Goal: Transaction & Acquisition: Purchase product/service

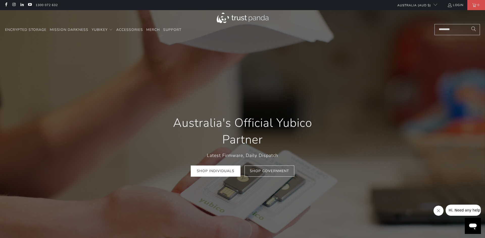
click at [212, 168] on link "Shop Individuals" at bounding box center [216, 170] width 50 height 11
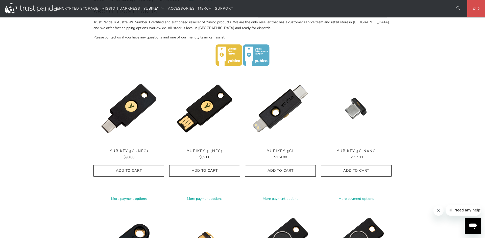
scroll to position [204, 0]
click at [212, 116] on img at bounding box center [204, 108] width 71 height 71
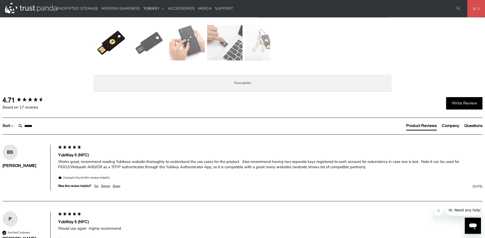
scroll to position [205, 0]
click at [0, 0] on span "Enterprise and Government" at bounding box center [0, 0] width 0 height 0
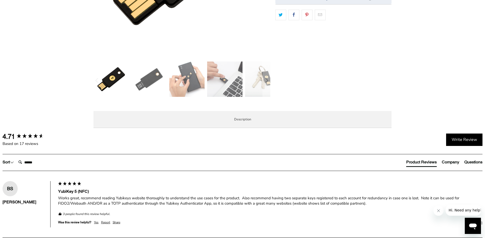
scroll to position [169, 0]
click at [0, 0] on span "Overview" at bounding box center [0, 0] width 0 height 0
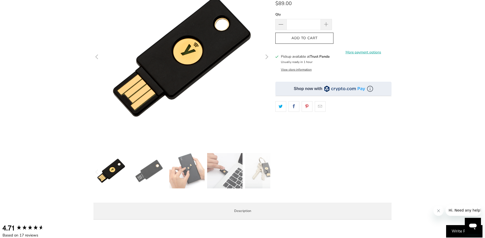
scroll to position [77, 0]
click at [300, 68] on button "View store information" at bounding box center [296, 70] width 31 height 4
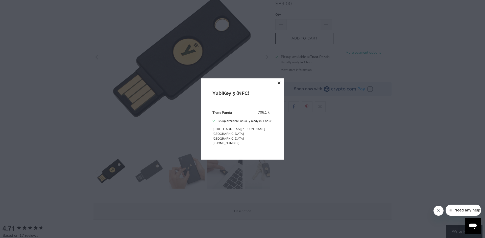
click at [280, 83] on button "close" at bounding box center [278, 82] width 9 height 9
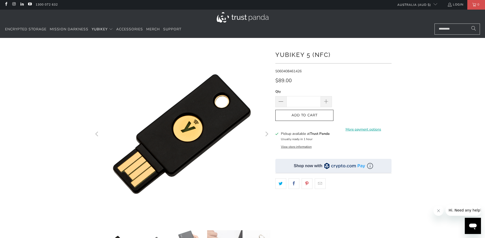
scroll to position [0, 0]
click at [276, 55] on div at bounding box center [242, 173] width 303 height 255
click at [329, 56] on h1 "YubiKey 5 (NFC)" at bounding box center [333, 54] width 116 height 10
drag, startPoint x: 331, startPoint y: 55, endPoint x: 276, endPoint y: 57, distance: 55.6
click at [276, 57] on h1 "YubiKey 5 (NFC)" at bounding box center [333, 54] width 116 height 10
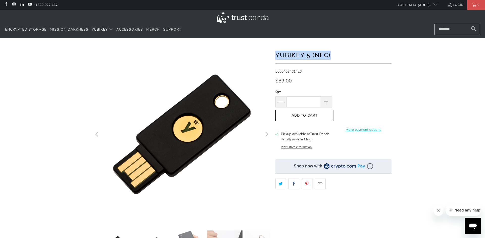
copy h1 "YubiKey 5 (NFC)"
click at [461, 81] on div at bounding box center [242, 173] width 485 height 255
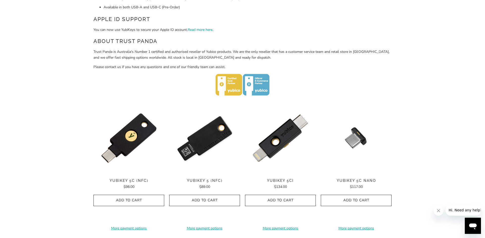
scroll to position [174, 0]
click at [210, 146] on img at bounding box center [204, 138] width 71 height 71
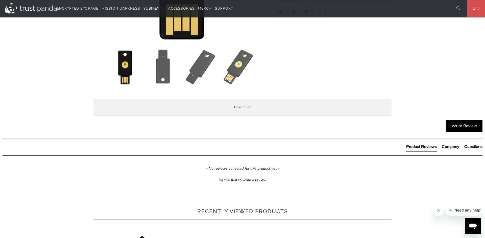
scroll to position [181, 0]
click at [0, 0] on span "Specifications" at bounding box center [0, 0] width 0 height 0
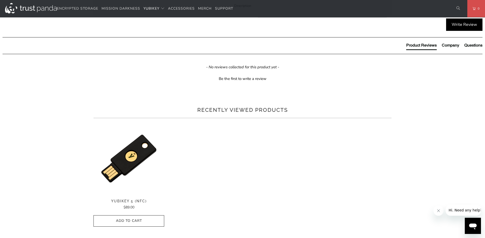
scroll to position [283, 0]
click at [0, 0] on span "Enterprise and Government" at bounding box center [0, 0] width 0 height 0
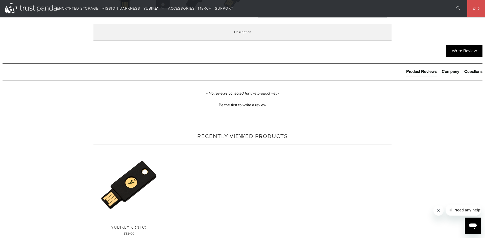
scroll to position [256, 0]
click at [0, 0] on span "Specifications" at bounding box center [0, 0] width 0 height 0
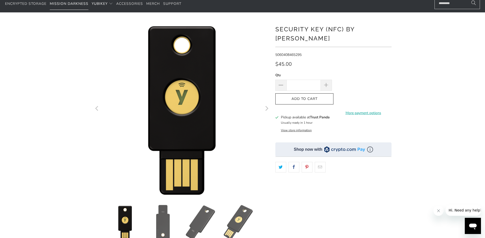
scroll to position [26, 0]
click at [298, 128] on button "View store information" at bounding box center [296, 130] width 31 height 4
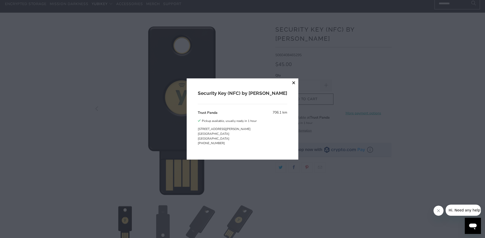
click at [289, 82] on button "close" at bounding box center [293, 82] width 9 height 9
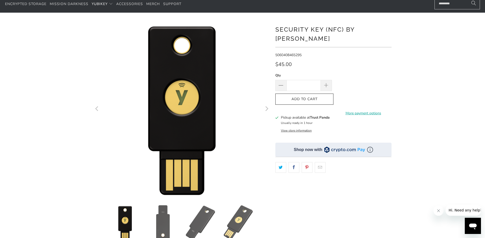
click at [276, 29] on h1 "Security Key (NFC) by [PERSON_NAME]" at bounding box center [333, 33] width 116 height 19
click at [274, 29] on div at bounding box center [242, 147] width 303 height 255
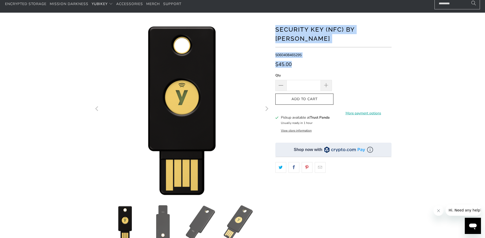
drag, startPoint x: 273, startPoint y: 29, endPoint x: 276, endPoint y: 29, distance: 3.5
click at [276, 29] on div at bounding box center [242, 147] width 303 height 255
click at [366, 30] on h1 "Security Key (NFC) by [PERSON_NAME]" at bounding box center [333, 33] width 116 height 19
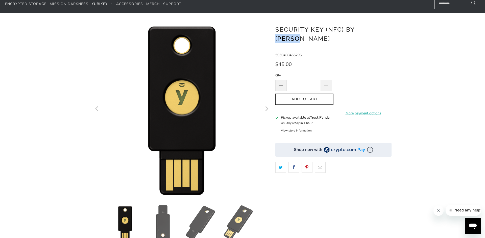
click at [366, 30] on h1 "Security Key (NFC) by [PERSON_NAME]" at bounding box center [333, 33] width 116 height 19
copy h1 "Yubico"
drag, startPoint x: 277, startPoint y: 28, endPoint x: 343, endPoint y: 30, distance: 65.9
click at [343, 30] on h1 "Security Key (NFC) by [PERSON_NAME]" at bounding box center [333, 33] width 116 height 19
copy h1 "Security Key (NFC)"
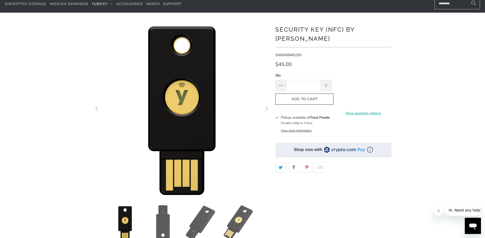
click at [446, 76] on div "*" at bounding box center [242, 147] width 485 height 255
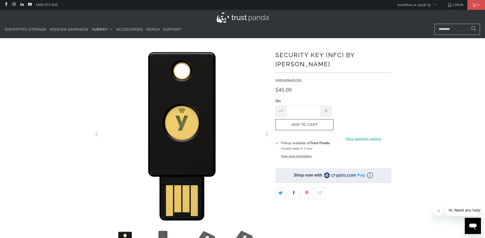
scroll to position [0, 0]
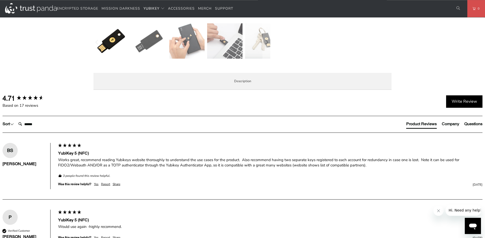
click at [0, 0] on span "Specifications" at bounding box center [0, 0] width 0 height 0
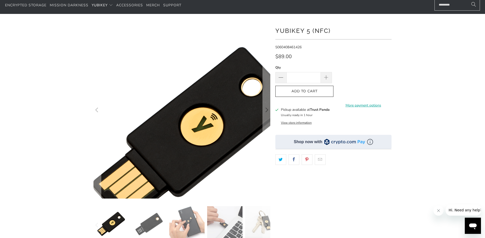
scroll to position [25, 0]
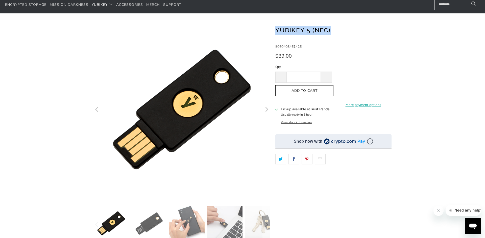
drag, startPoint x: 276, startPoint y: 30, endPoint x: 333, endPoint y: 29, distance: 57.6
click at [333, 29] on h1 "YubiKey 5 (NFC)" at bounding box center [333, 30] width 116 height 10
click at [310, 32] on h1 "YubiKey 5 (NFC)" at bounding box center [333, 30] width 116 height 10
drag, startPoint x: 276, startPoint y: 28, endPoint x: 335, endPoint y: 33, distance: 58.5
click at [335, 33] on h1 "YubiKey 5 (NFC)" at bounding box center [333, 30] width 116 height 10
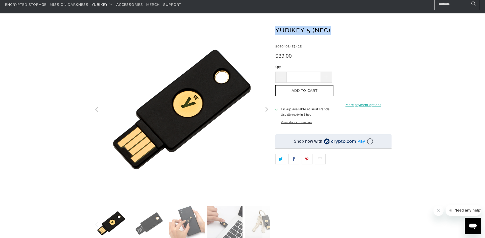
copy h1 "YubiKey 5 (NFC)"
click at [456, 146] on div at bounding box center [242, 148] width 485 height 255
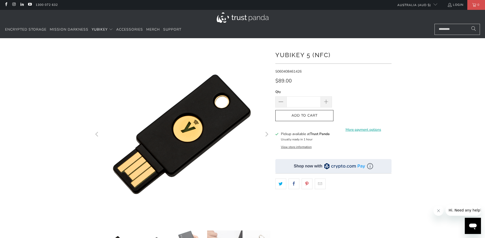
scroll to position [0, 0]
click at [362, 127] on link "More payment options" at bounding box center [363, 130] width 57 height 6
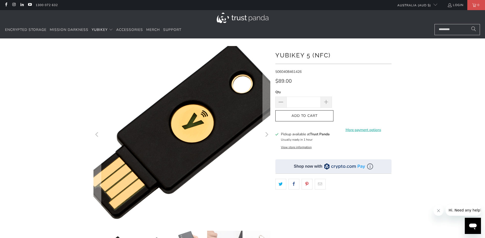
click at [178, 141] on img at bounding box center [183, 131] width 258 height 258
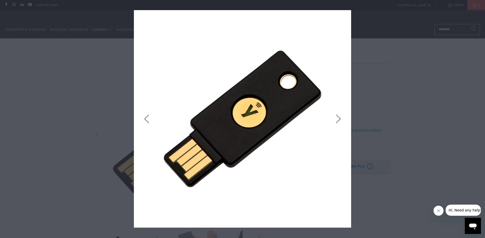
click at [345, 16] on icon "close" at bounding box center [345, 15] width 7 height 7
